Goal: Task Accomplishment & Management: Manage account settings

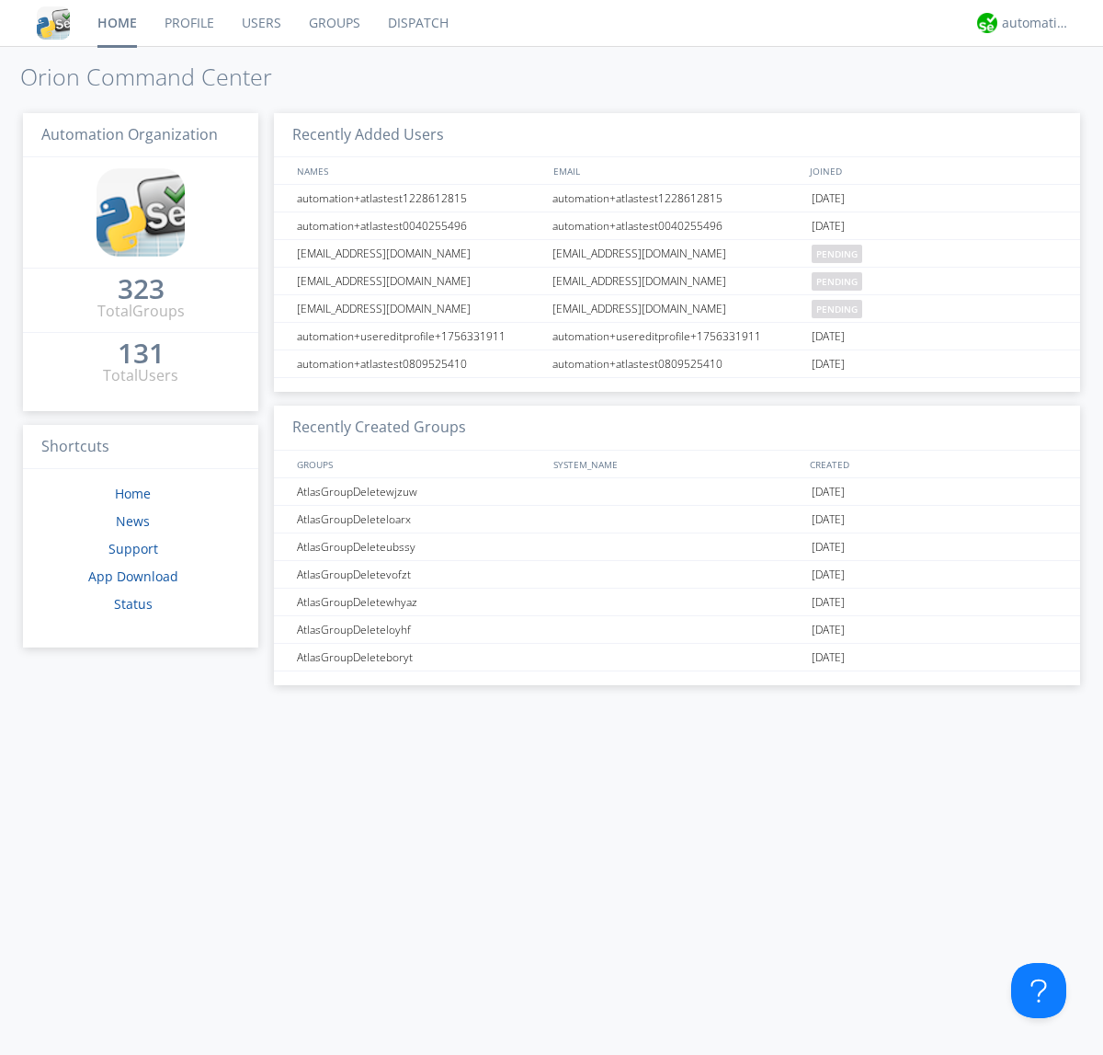
click at [260, 23] on link "Users" at bounding box center [261, 23] width 67 height 46
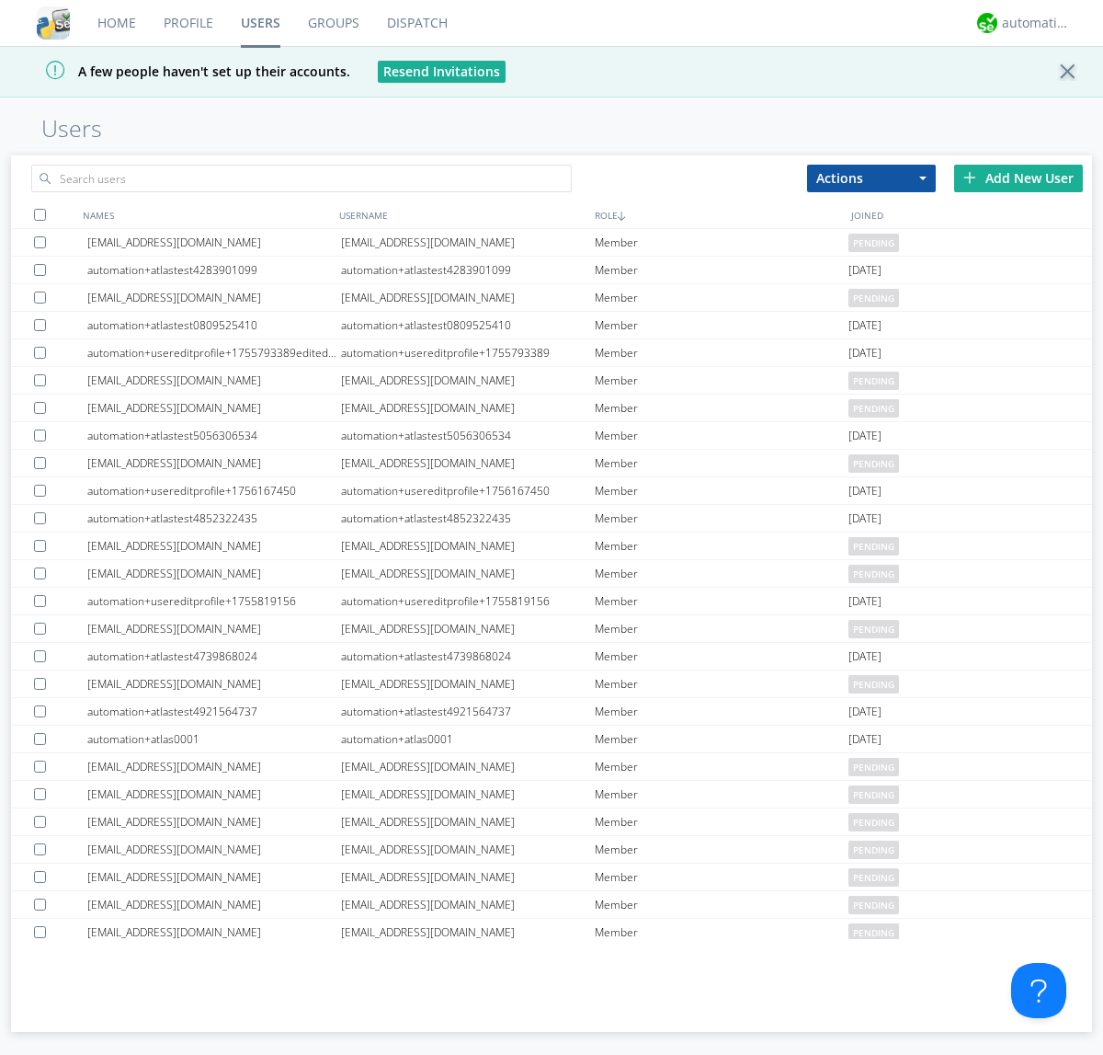
click at [1019, 177] on div "Add New User" at bounding box center [1018, 179] width 129 height 28
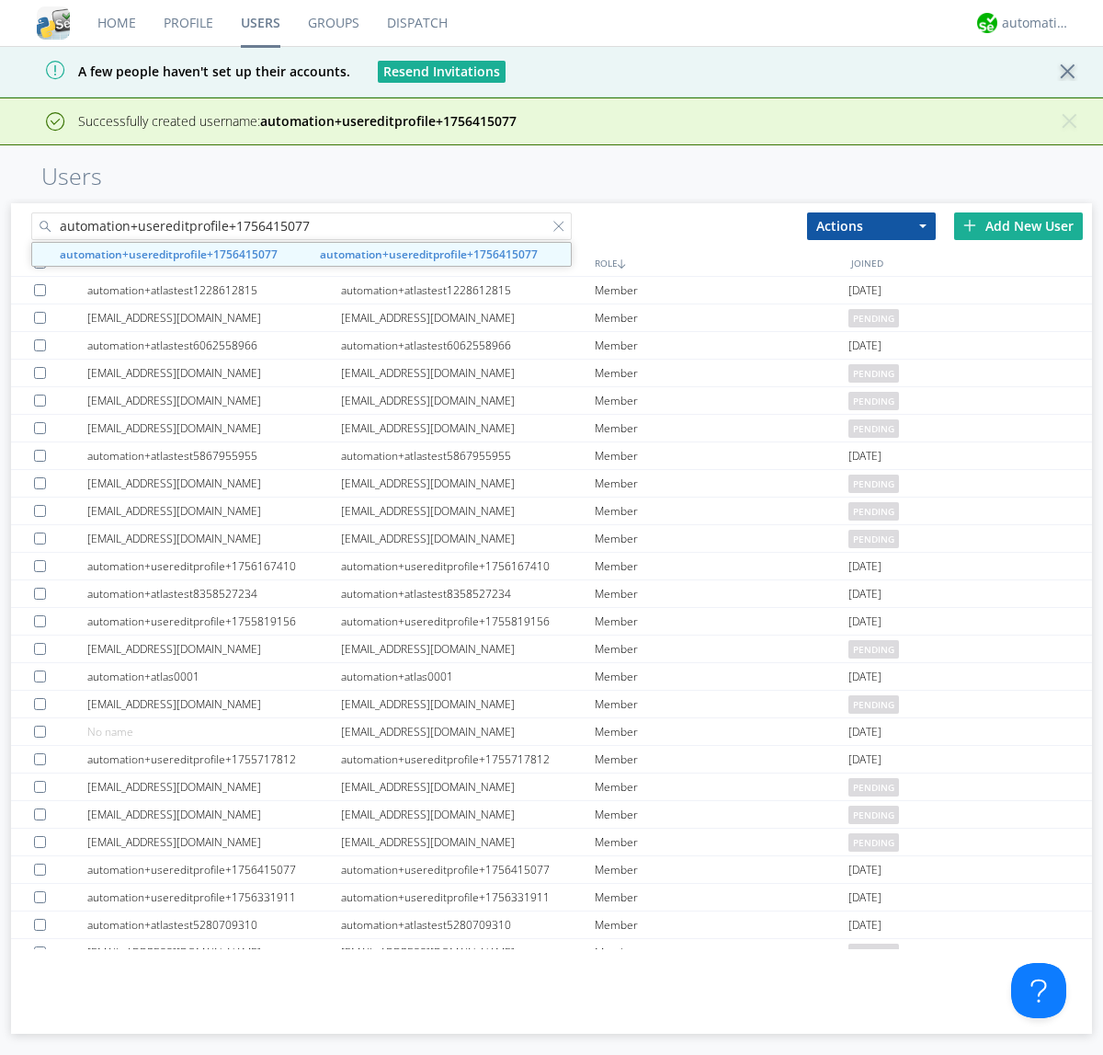
type input "automation+usereditprofile+1756415077"
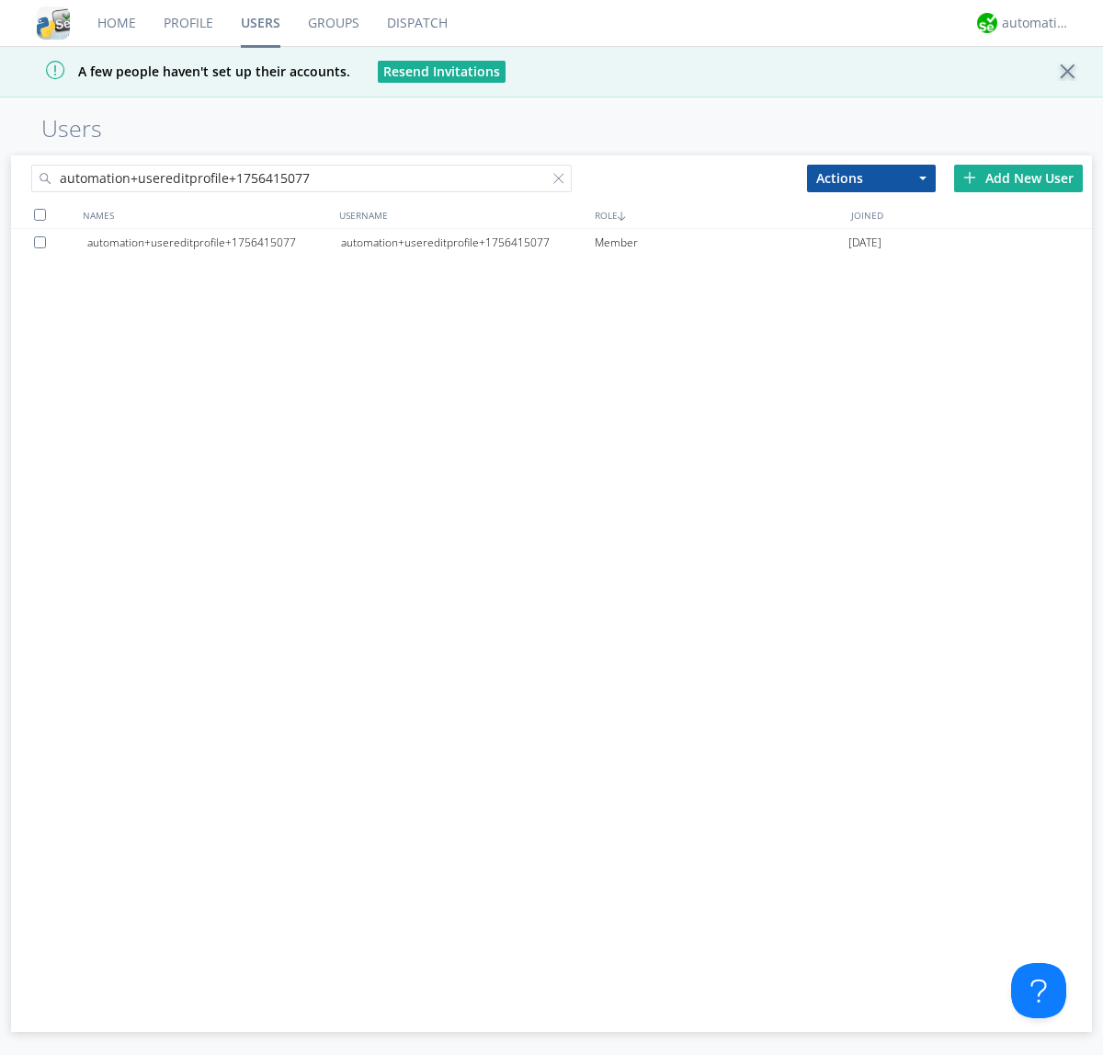
click at [467, 242] on div "automation+usereditprofile+1756415077" at bounding box center [468, 243] width 254 height 28
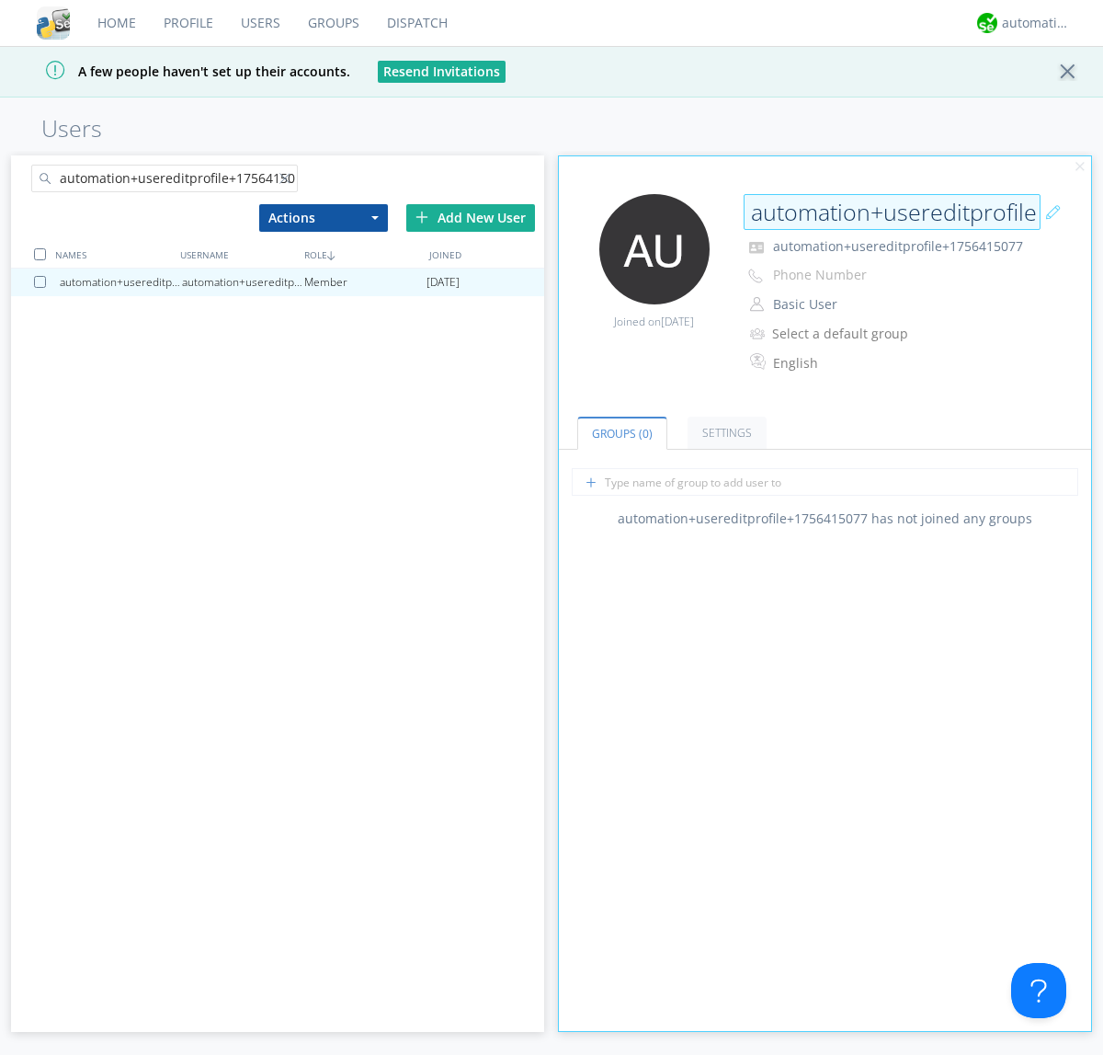
click at [892, 211] on input "automation+usereditprofile+1756415077" at bounding box center [892, 212] width 297 height 37
type input "editedautomation+usereditprofile+1756415077"
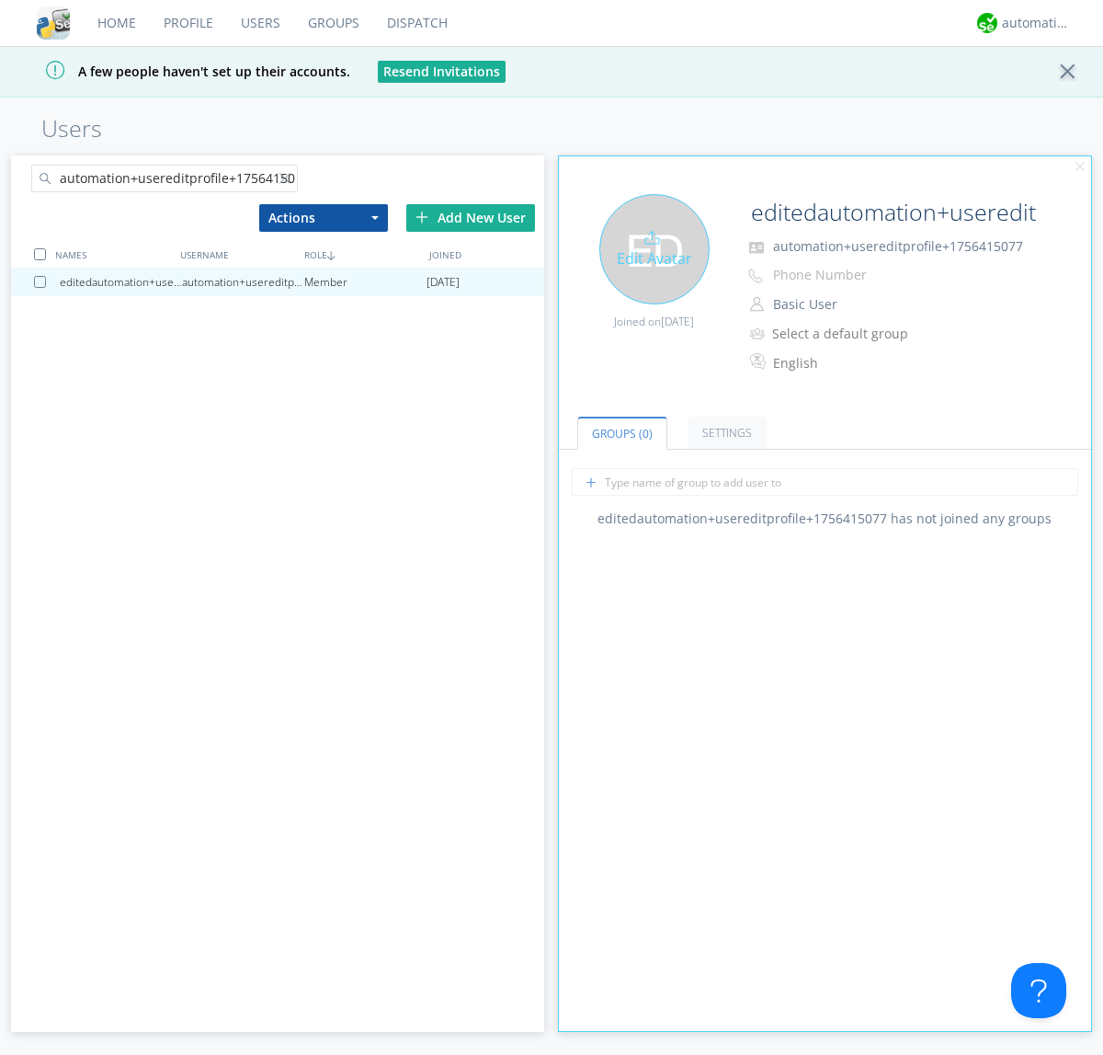
click at [654, 248] on div "Edit Avatar" at bounding box center [654, 249] width 110 height 110
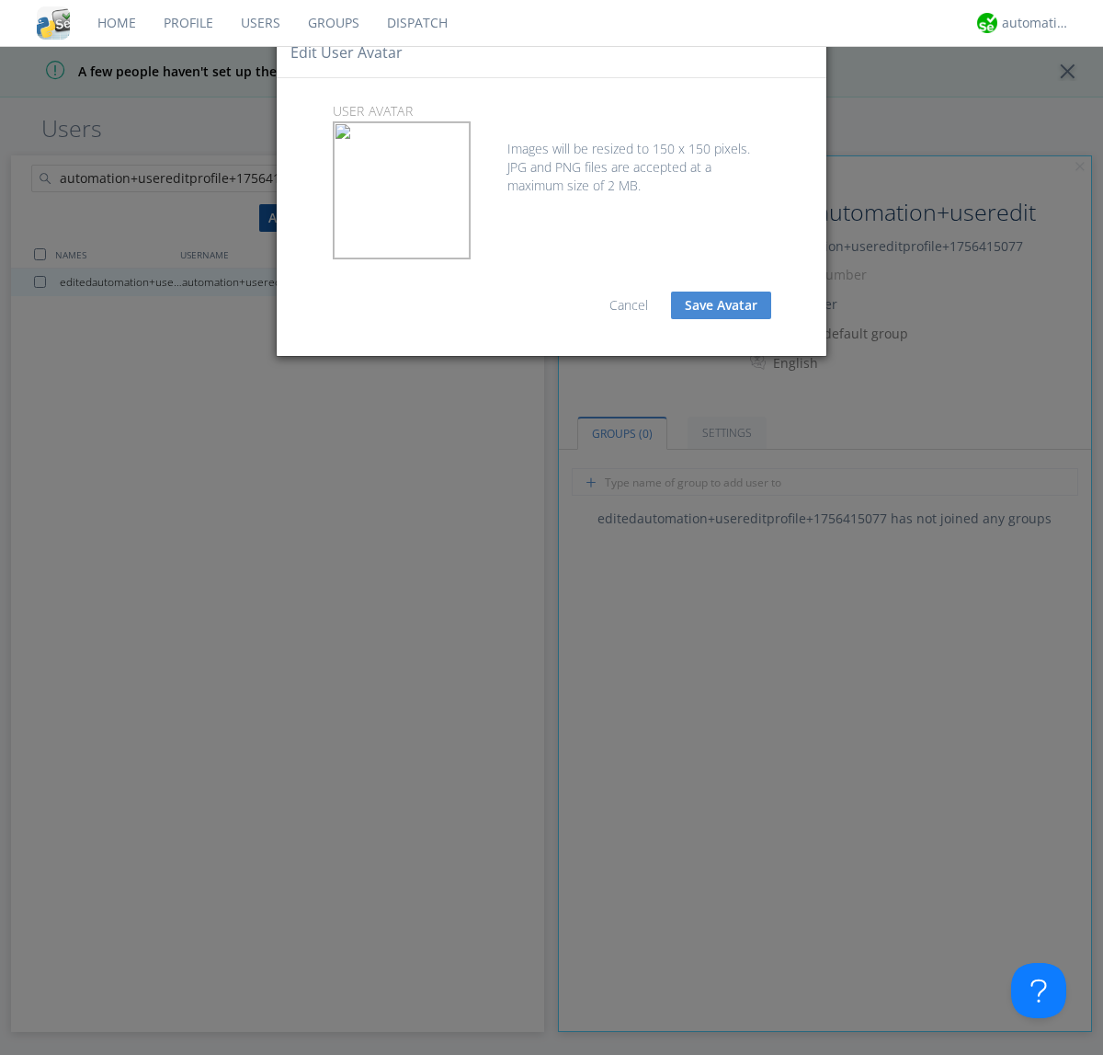
click at [721, 305] on button "Save Avatar" at bounding box center [721, 305] width 100 height 28
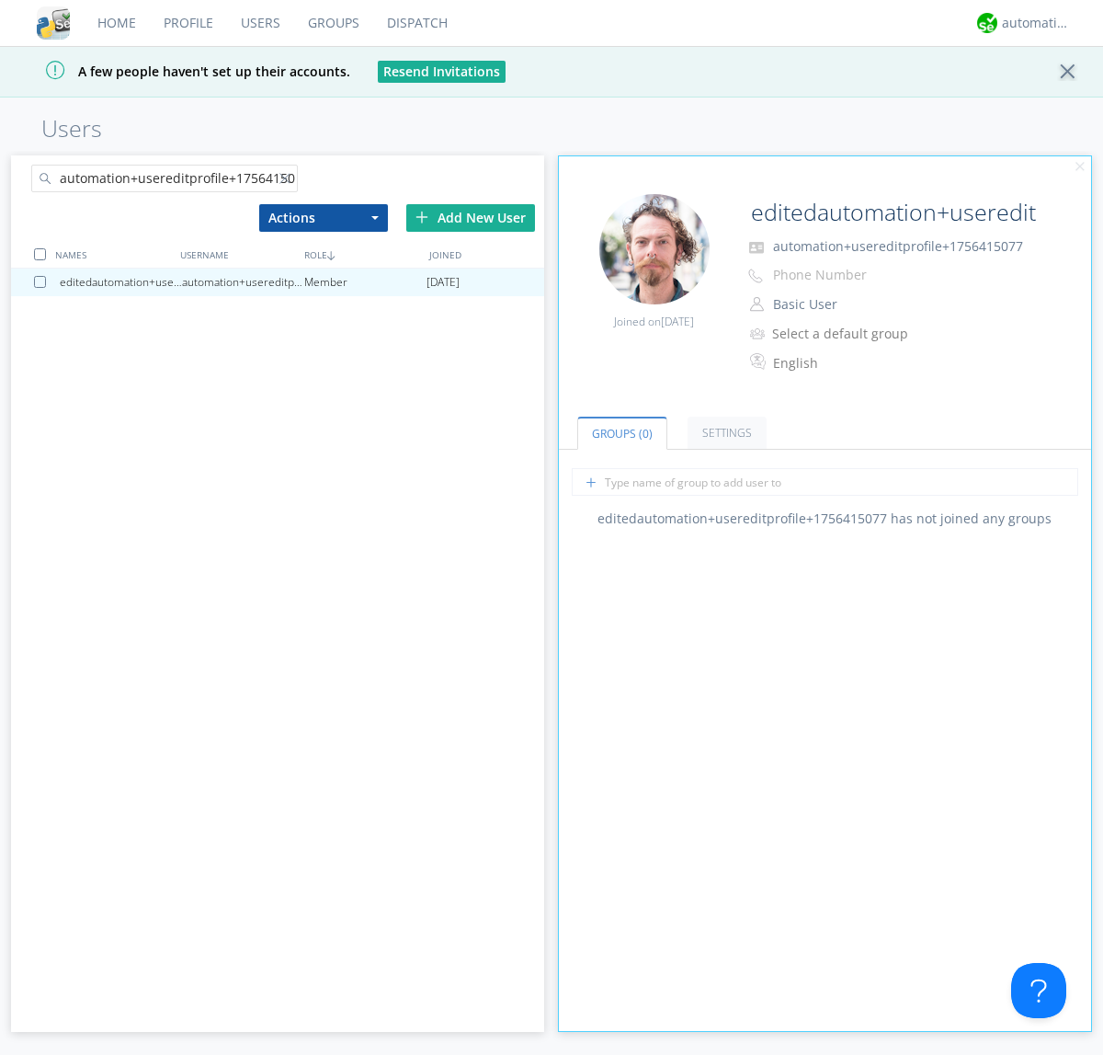
click at [288, 181] on div at bounding box center [289, 182] width 18 height 18
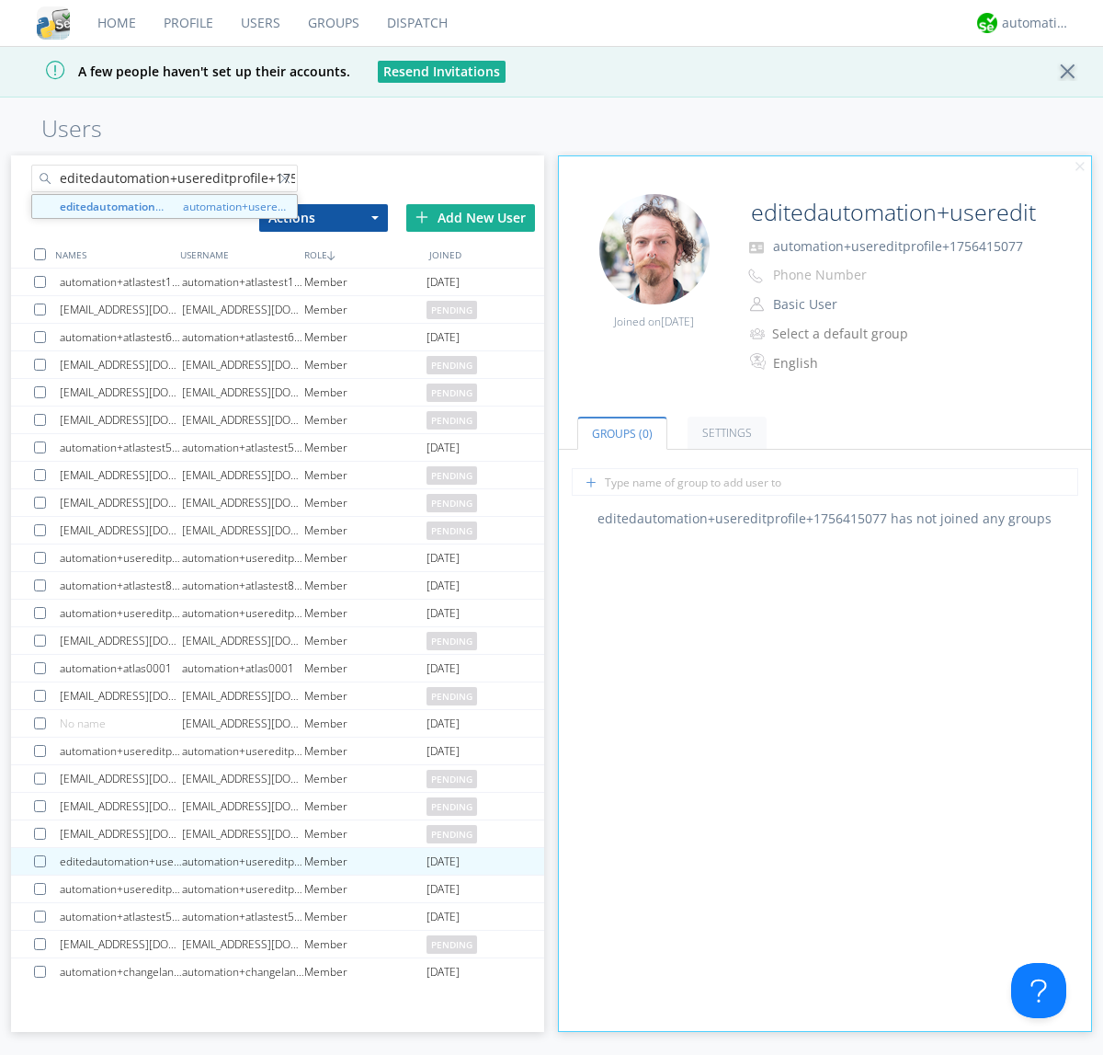
scroll to position [0, 49]
type input "editedautomation+usereditprofile+1756415077"
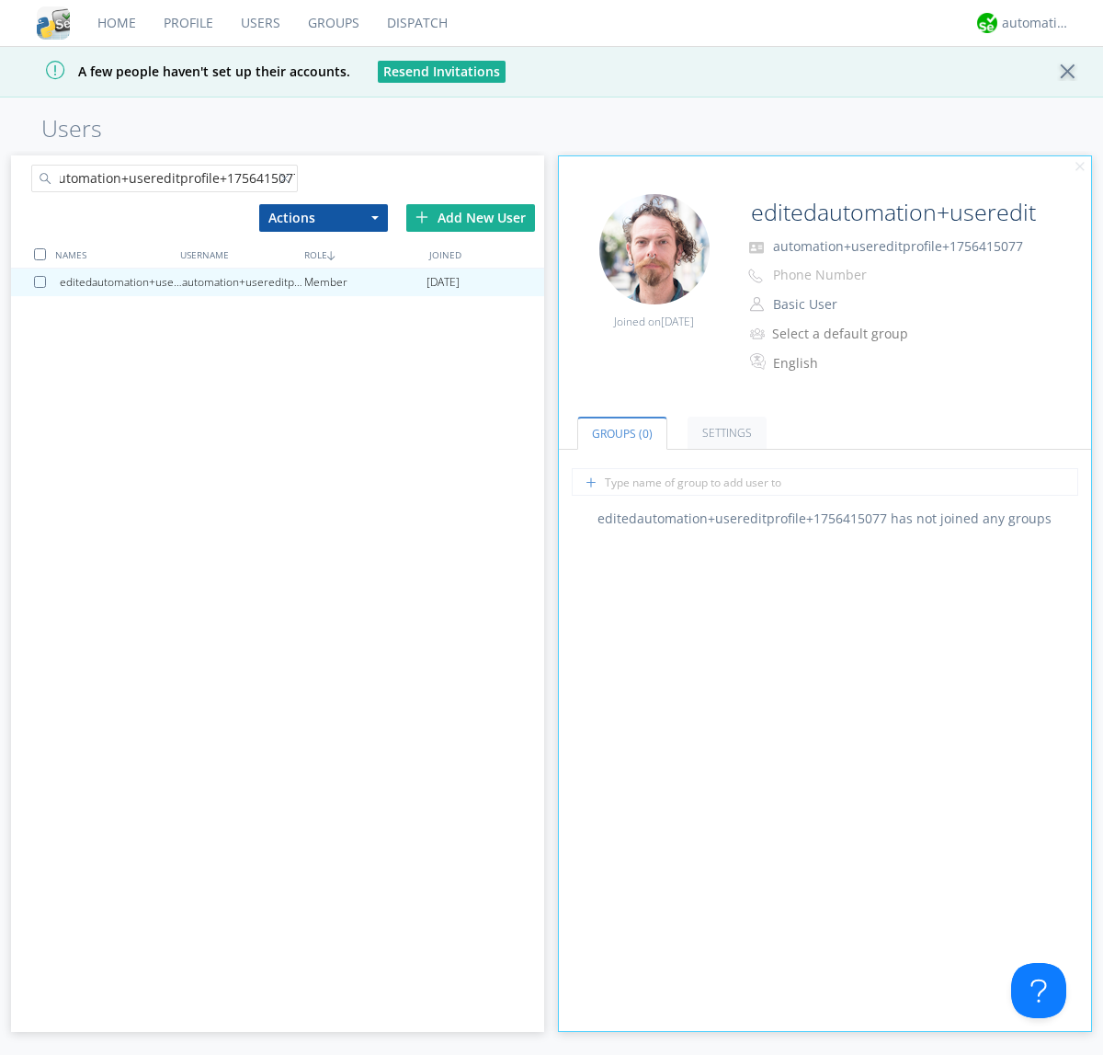
click at [40, 254] on div at bounding box center [40, 254] width 12 height 12
click at [323, 217] on button "Actions" at bounding box center [323, 218] width 129 height 28
click at [0, 0] on link "Delete User" at bounding box center [0, 0] width 0 height 0
